Goal: Navigation & Orientation: Find specific page/section

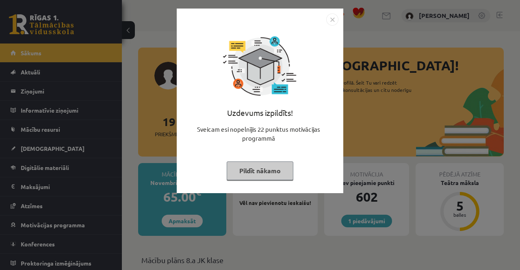
click at [258, 174] on button "Pildīt nākamo" at bounding box center [260, 170] width 67 height 19
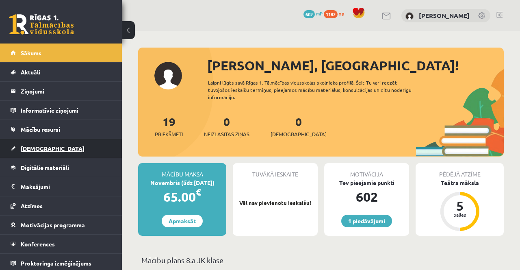
click at [56, 143] on link "[DEMOGRAPHIC_DATA]" at bounding box center [61, 148] width 101 height 19
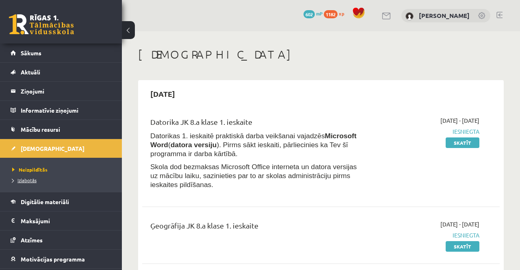
click at [34, 180] on span "Izlabotās" at bounding box center [24, 180] width 24 height 6
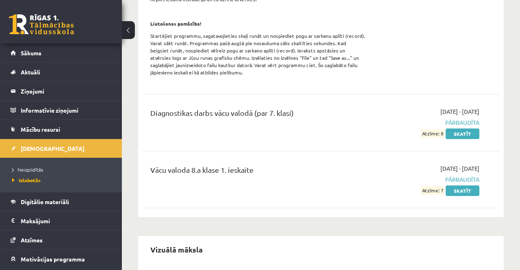
scroll to position [2230, 0]
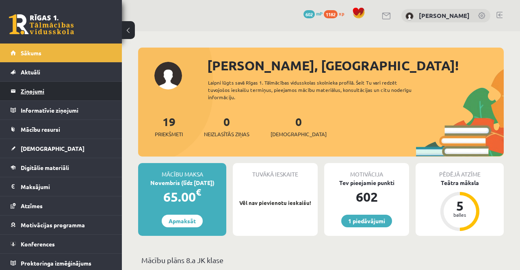
click at [82, 91] on legend "Ziņojumi 0" at bounding box center [66, 91] width 91 height 19
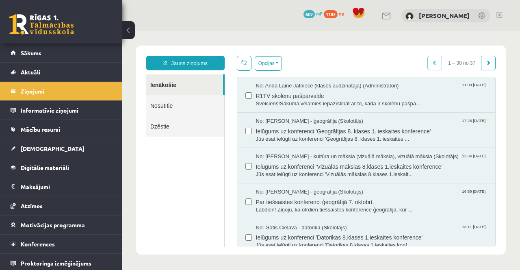
click at [195, 99] on link "Nosūtītie" at bounding box center [185, 105] width 78 height 21
